Goal: Information Seeking & Learning: Understand process/instructions

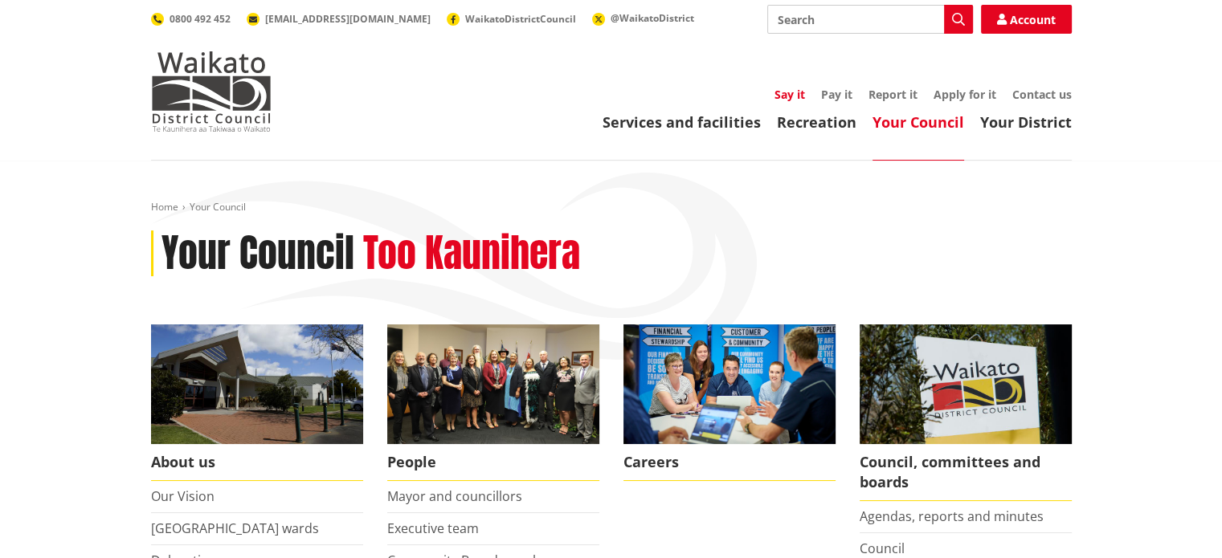
click at [786, 96] on link "Say it" at bounding box center [789, 94] width 31 height 15
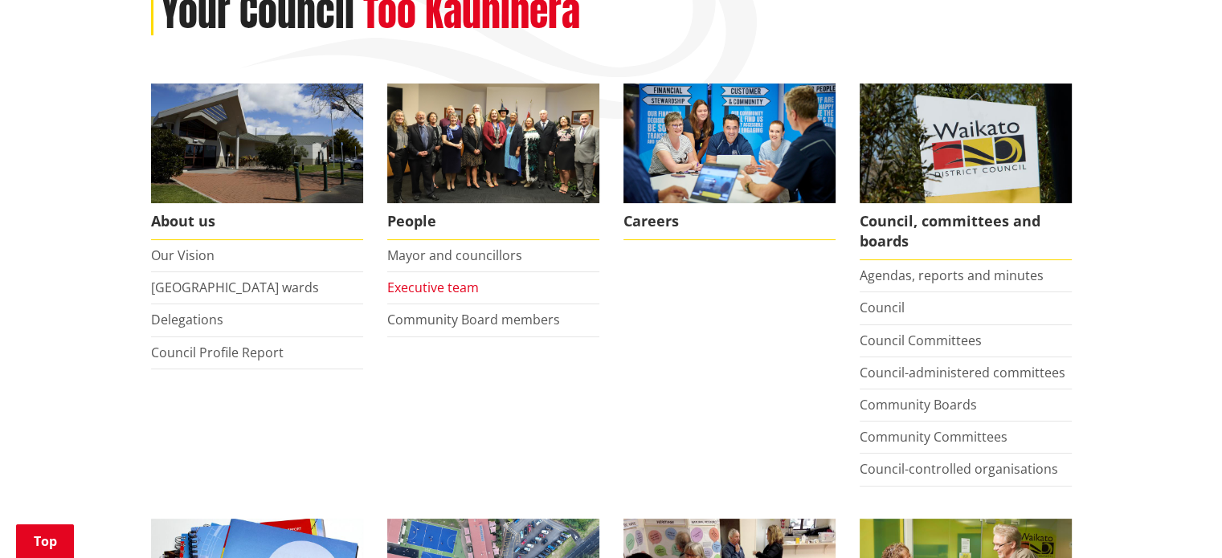
click at [422, 286] on link "Executive team" at bounding box center [433, 288] width 92 height 18
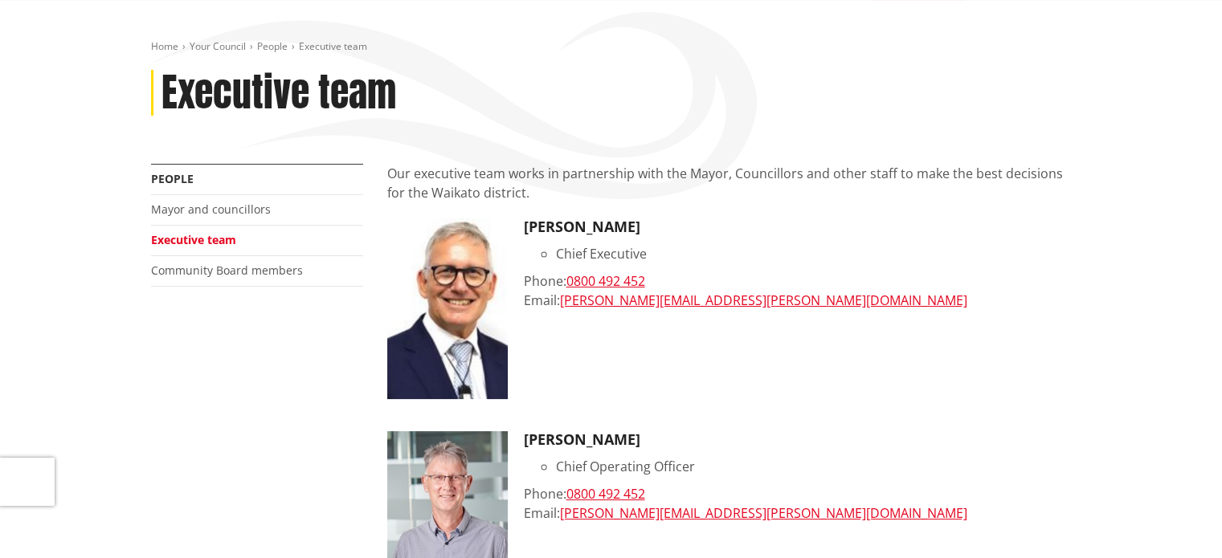
scroll to position [80, 0]
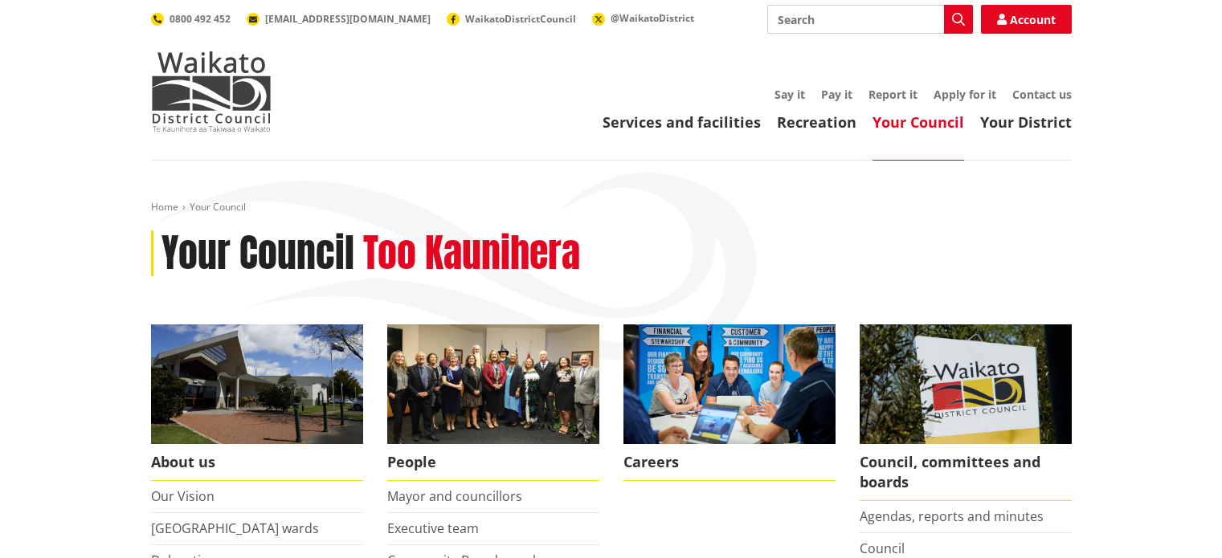
scroll to position [241, 0]
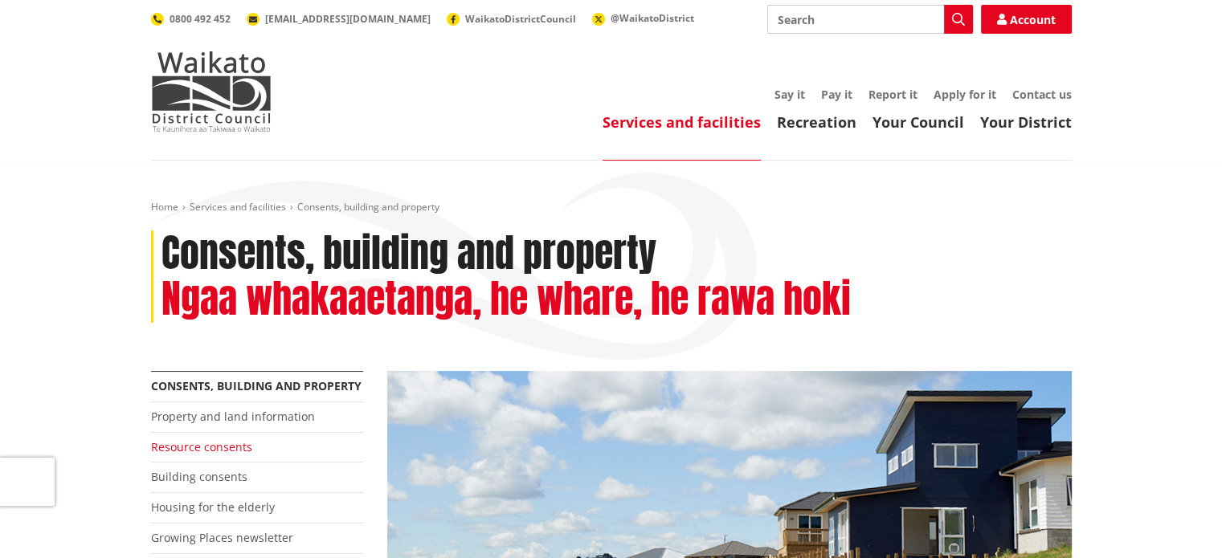
click at [235, 449] on link "Resource consents" at bounding box center [201, 446] width 101 height 15
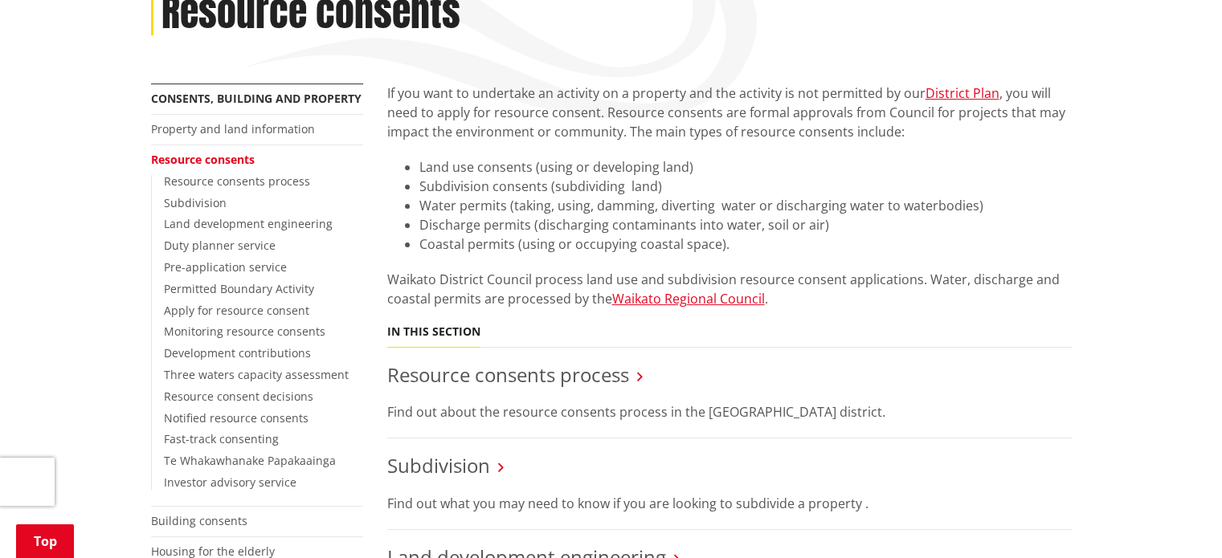
scroll to position [321, 0]
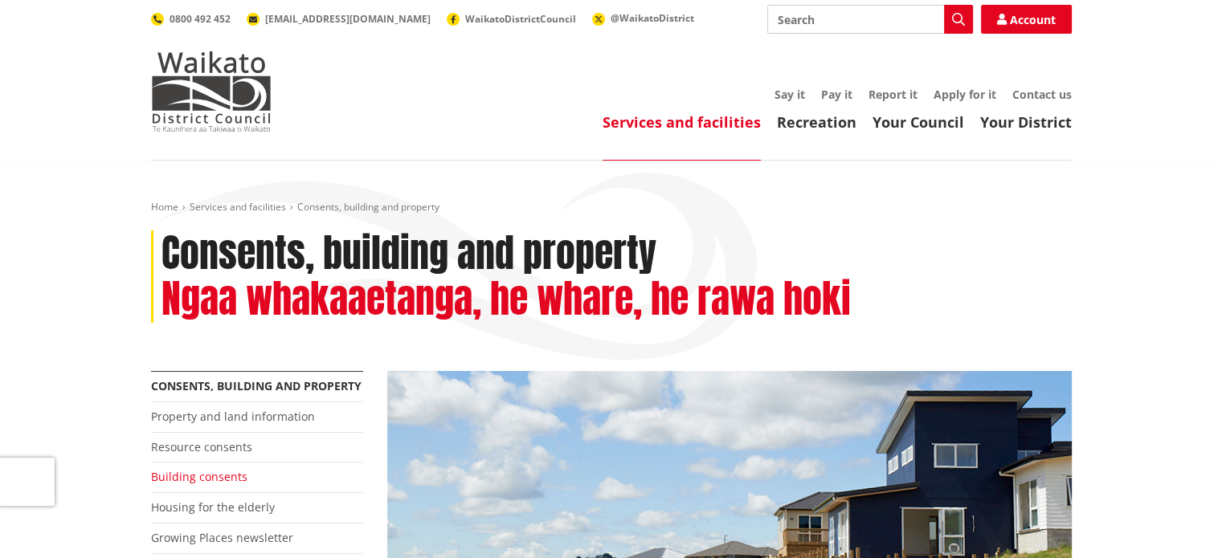
click at [204, 478] on link "Building consents" at bounding box center [199, 476] width 96 height 15
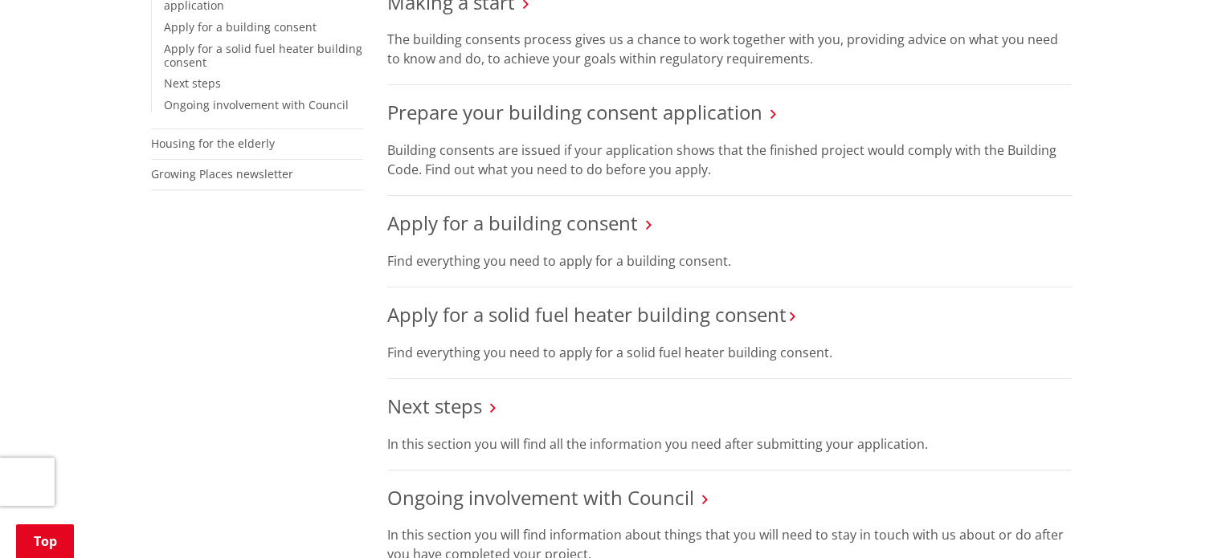
scroll to position [562, 0]
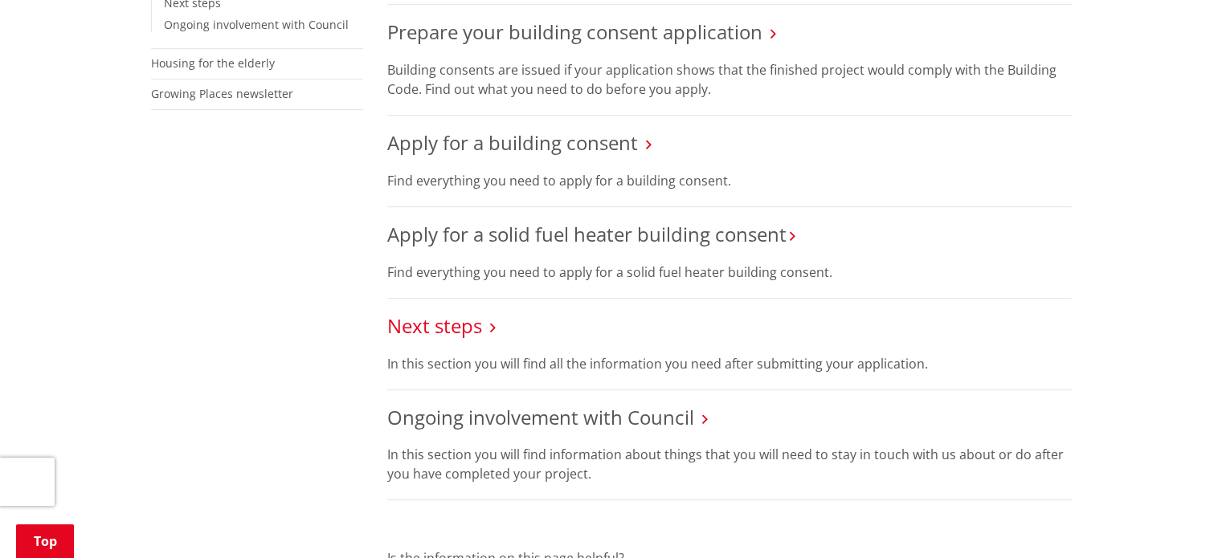
click at [451, 329] on link "Next steps" at bounding box center [434, 325] width 95 height 27
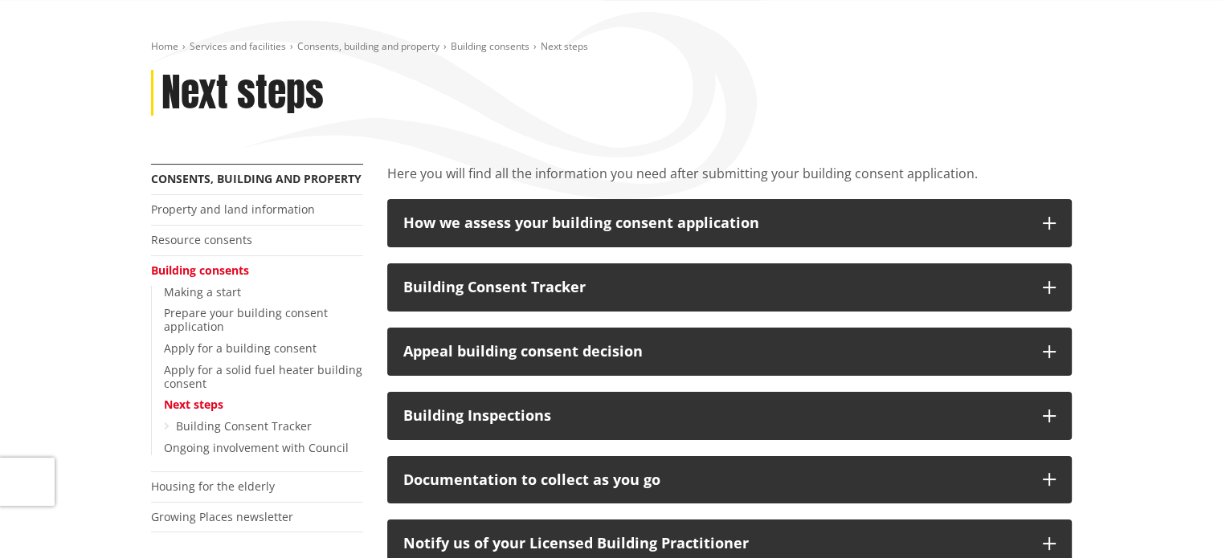
scroll to position [80, 0]
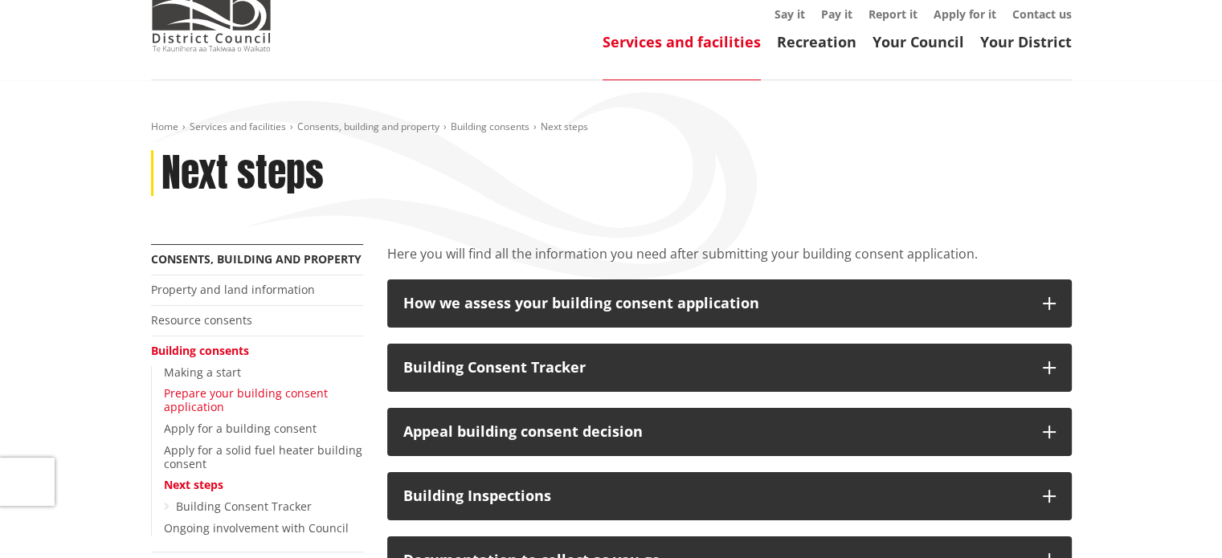
click at [200, 403] on link "Prepare your building consent application" at bounding box center [246, 400] width 164 height 29
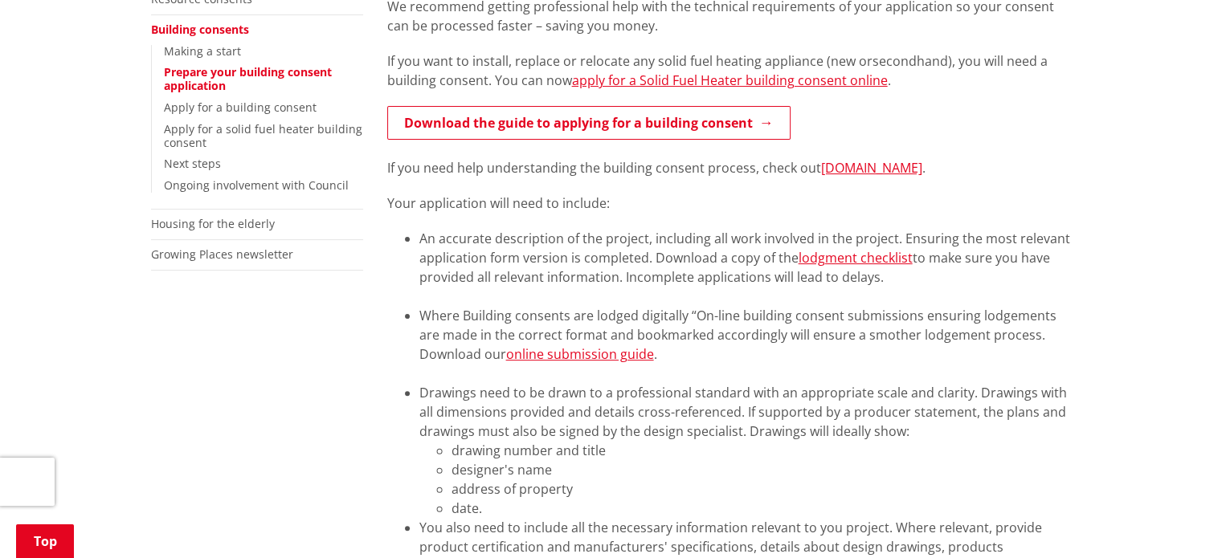
scroll to position [161, 0]
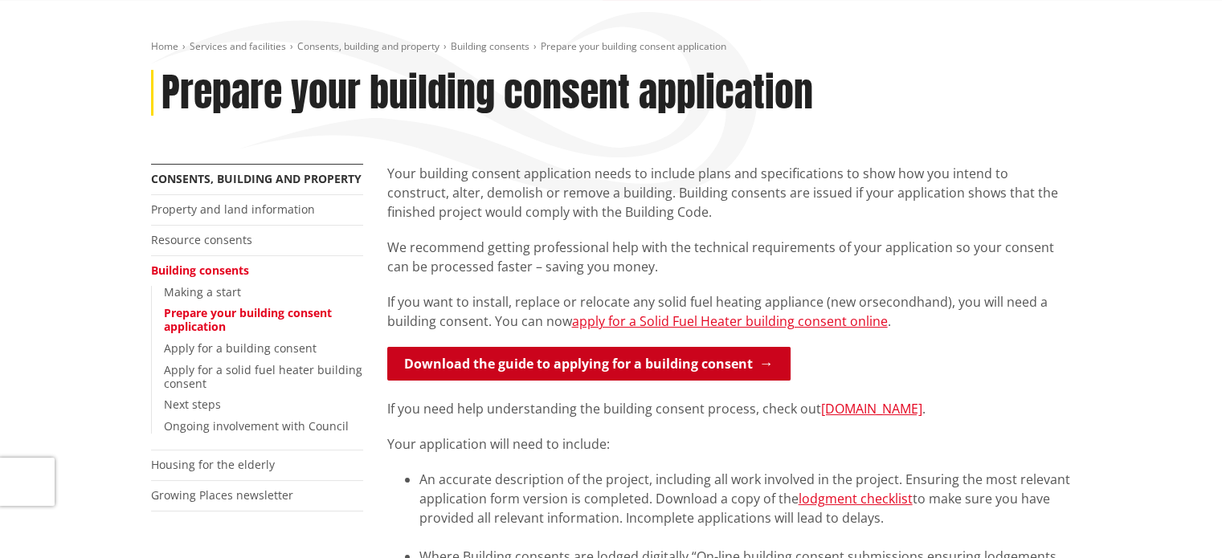
click at [565, 362] on link "Download the guide to applying for a building consent" at bounding box center [588, 364] width 403 height 34
